Goal: Transaction & Acquisition: Purchase product/service

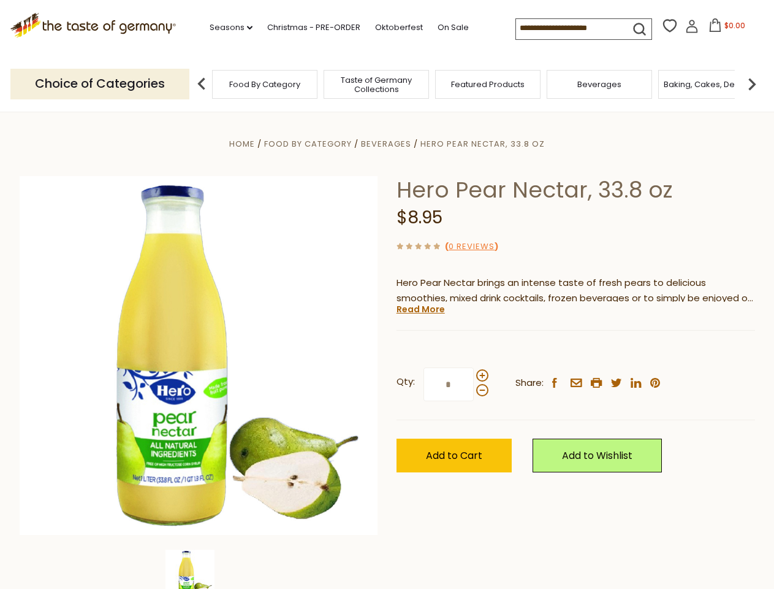
click at [387, 294] on div "Home Food By Category [GEOGRAPHIC_DATA] Hero Pear Nectar, 33.8 oz Hero Pear Nec…" at bounding box center [387, 372] width 754 height 472
click at [226, 28] on link "Seasons dropdown_arrow" at bounding box center [231, 27] width 43 height 13
click at [569, 28] on input at bounding box center [568, 27] width 104 height 17
click at [725, 29] on span "$0.00" at bounding box center [735, 25] width 21 height 10
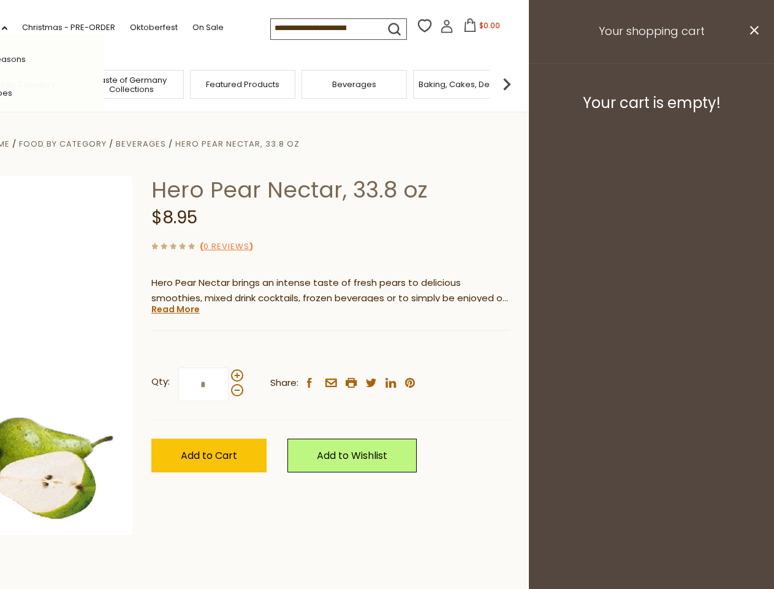
click at [104, 83] on div "All Seasons Recipes Game Day [DATE] [DATE] [DATE][PERSON_NAME] [DATE] Springfes…" at bounding box center [33, 294] width 139 height 520
click at [752, 83] on footer "Your cart is empty!" at bounding box center [651, 102] width 245 height 79
click at [387, 350] on div "Qty: * Share: facebook email printer twitter linkedin pinterest" at bounding box center [330, 384] width 359 height 71
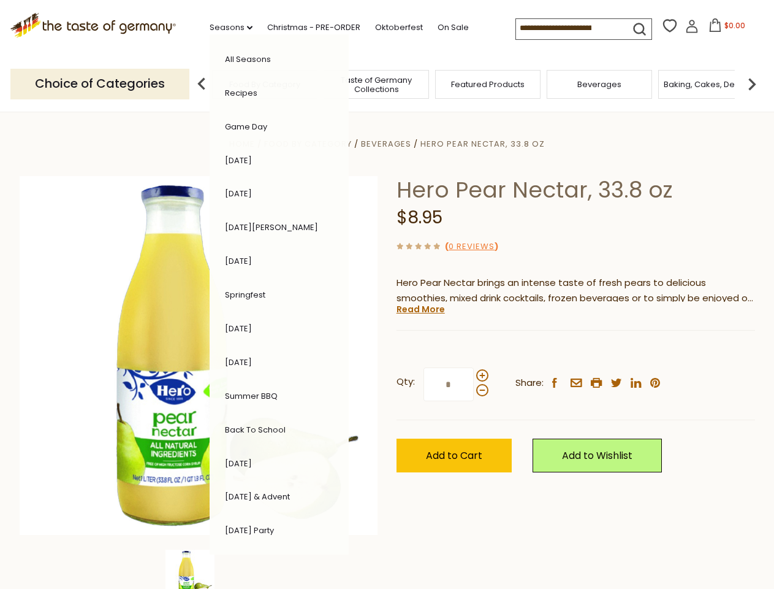
click at [199, 569] on div "Home Food By Category [GEOGRAPHIC_DATA] Hero Pear Nectar, 33.8 oz Hero Pear Nec…" at bounding box center [387, 372] width 754 height 472
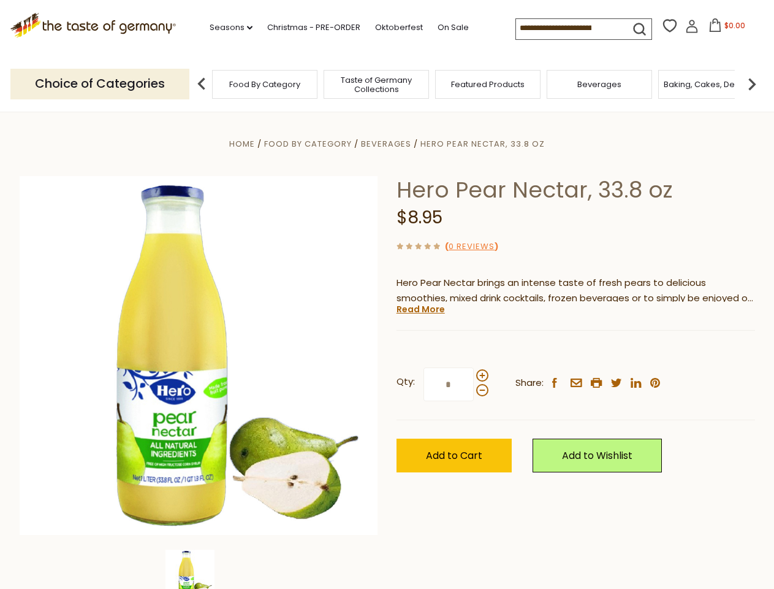
click at [199, 569] on img at bounding box center [190, 573] width 49 height 49
click at [420, 309] on link "Read More" at bounding box center [421, 309] width 48 height 12
